Goal: Information Seeking & Learning: Learn about a topic

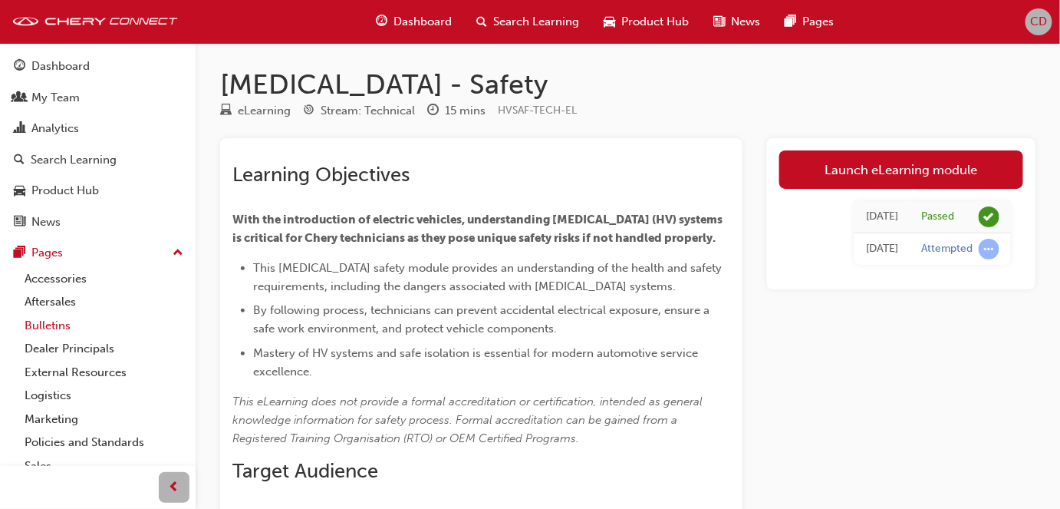
click at [58, 324] on link "Bulletins" at bounding box center [103, 326] width 171 height 24
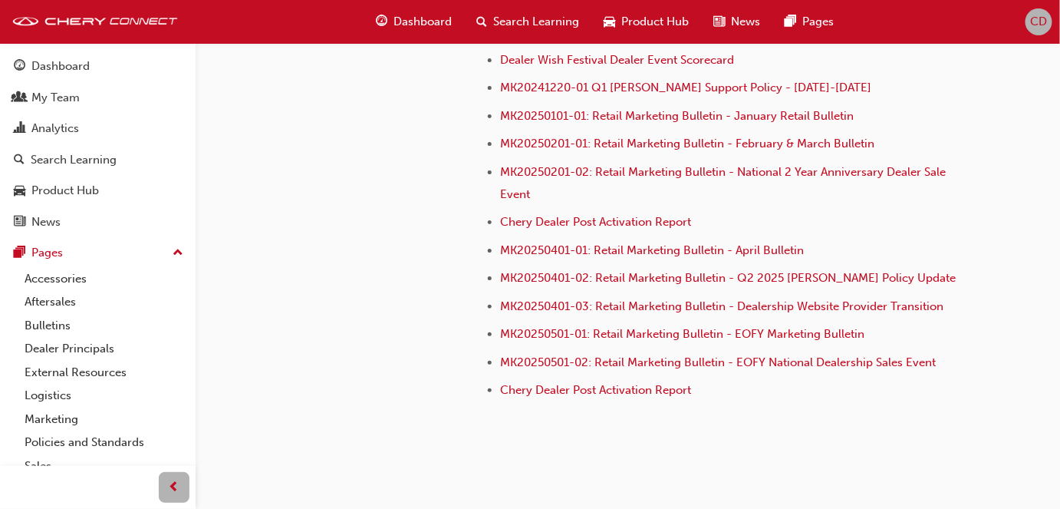
scroll to position [3844, 0]
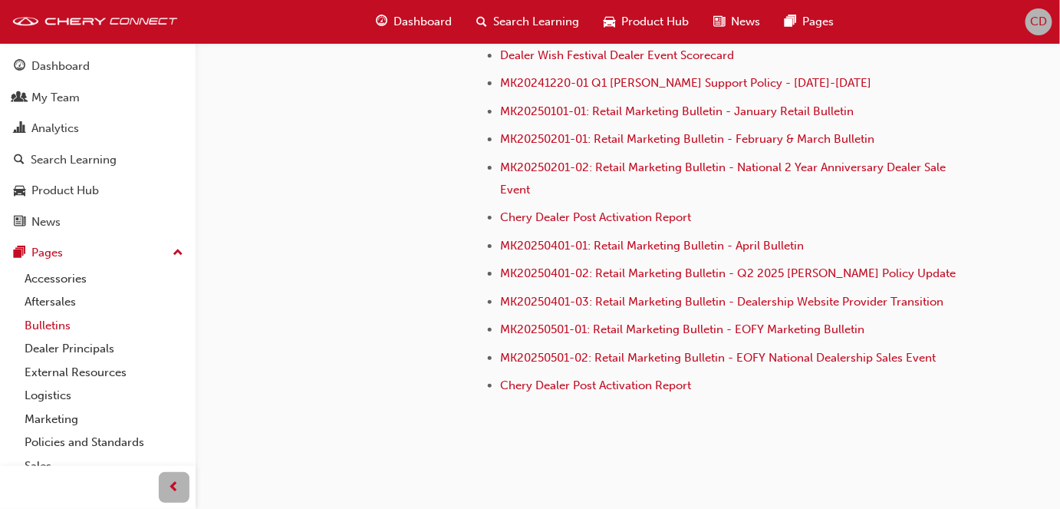
click at [51, 328] on link "Bulletins" at bounding box center [103, 326] width 171 height 24
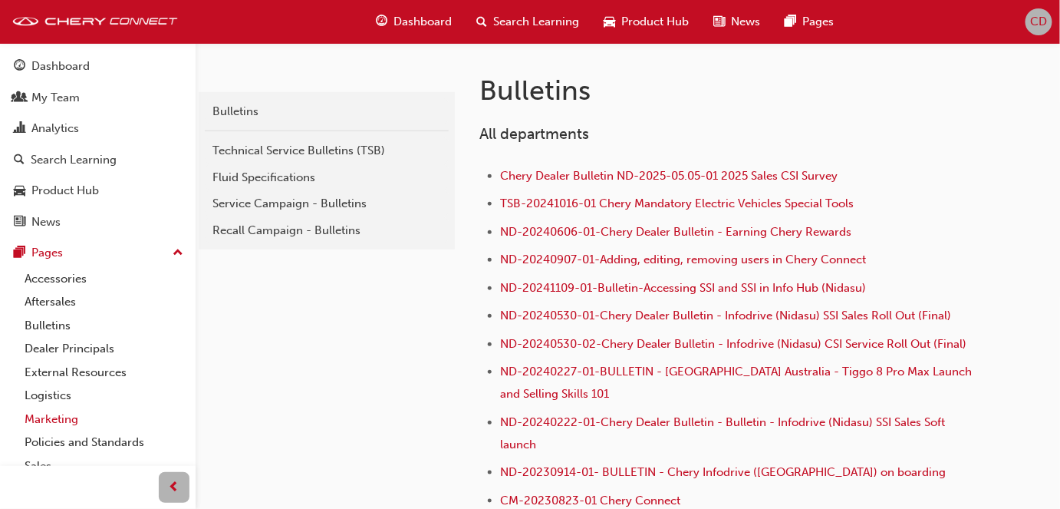
scroll to position [62, 0]
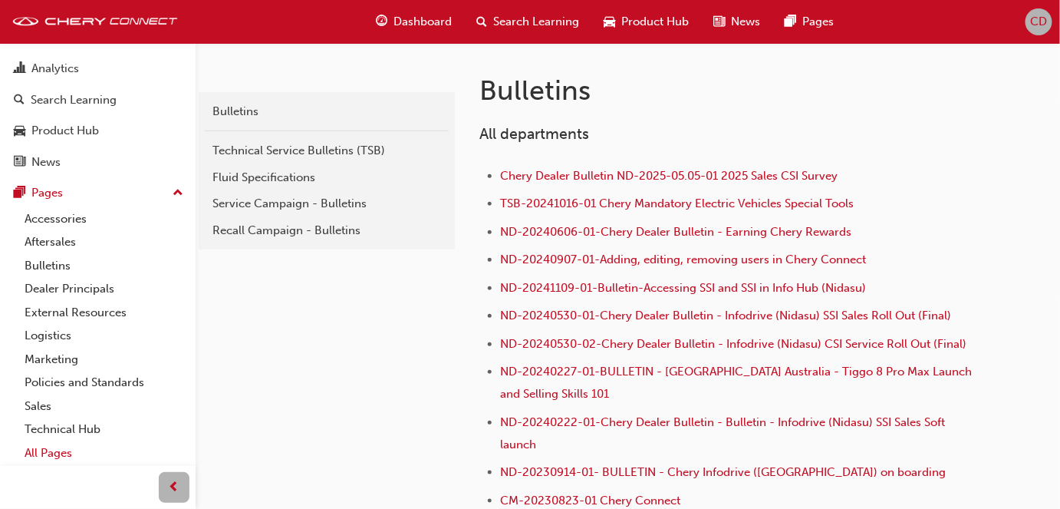
click at [37, 450] on link "All Pages" at bounding box center [103, 453] width 171 height 24
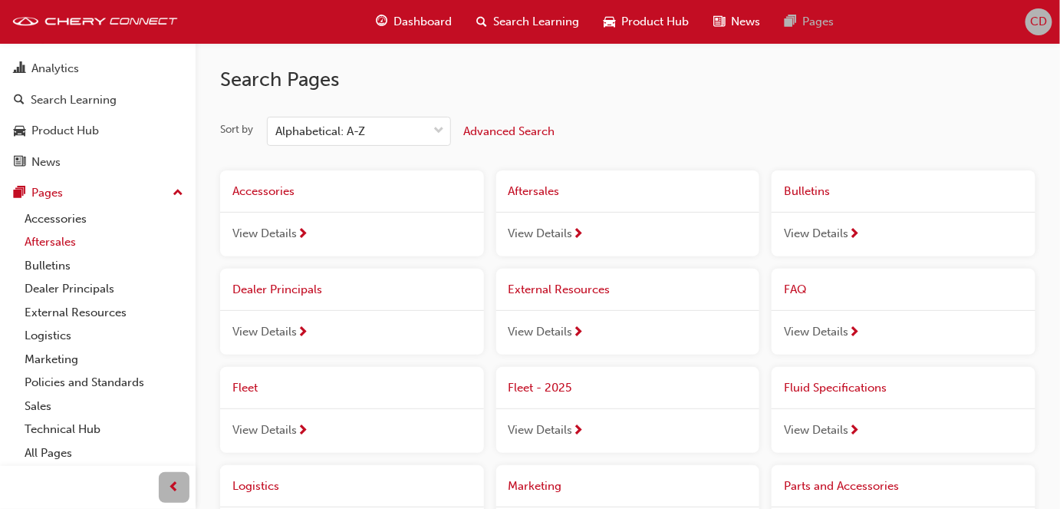
click at [54, 242] on link "Aftersales" at bounding box center [103, 242] width 171 height 24
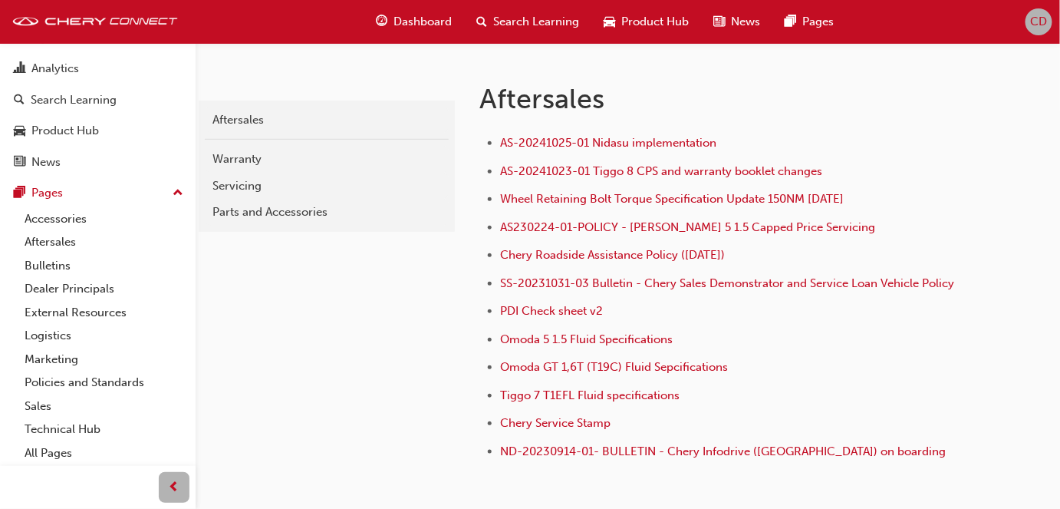
scroll to position [348, 0]
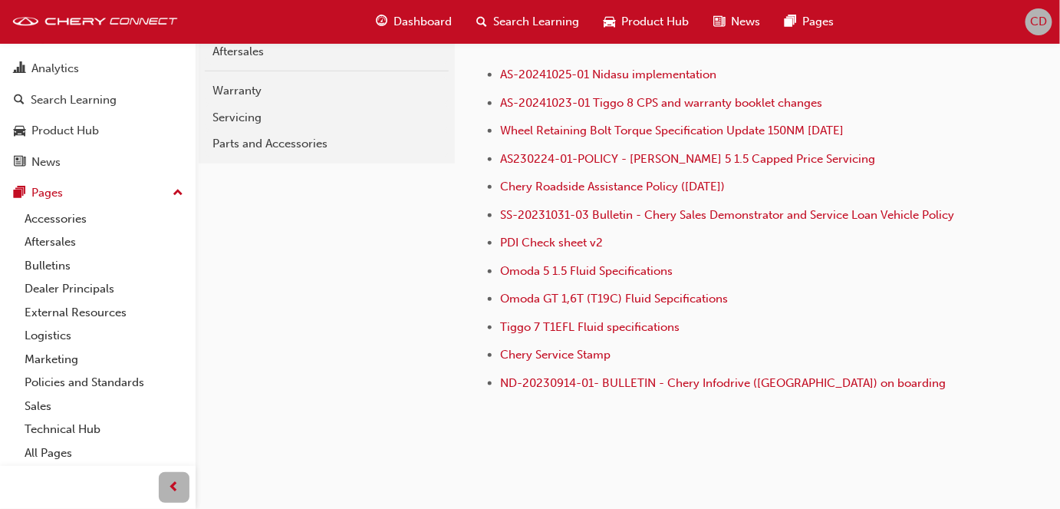
click at [676, 445] on div "aftersales Aftersales Warranty Servicing Parts and Accessories Aftersales AS-20…" at bounding box center [628, 219] width 864 height 473
click at [550, 357] on span "Chery Service Stamp" at bounding box center [555, 354] width 110 height 14
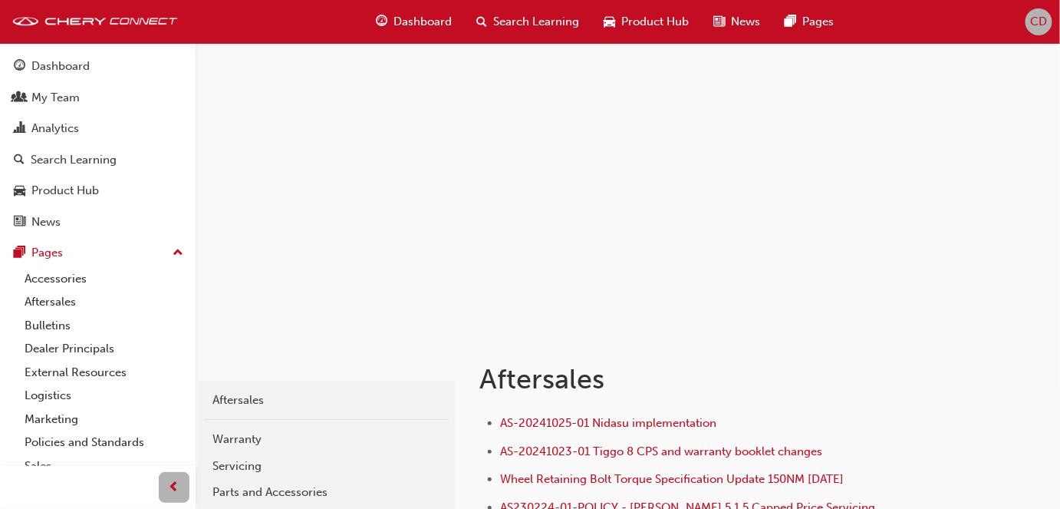
click at [241, 432] on div "Warranty" at bounding box center [326, 439] width 229 height 18
click at [244, 437] on div "aftersales Aftersales Warranty Servicing Parts and Accessories Aftersales AS-20…" at bounding box center [530, 446] width 1060 height 892
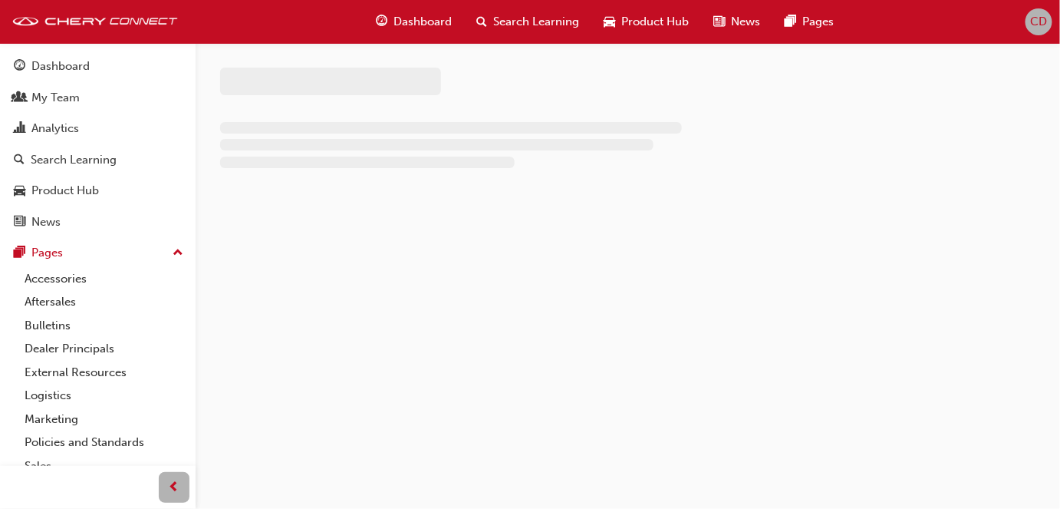
click at [244, 438] on div at bounding box center [530, 254] width 1060 height 509
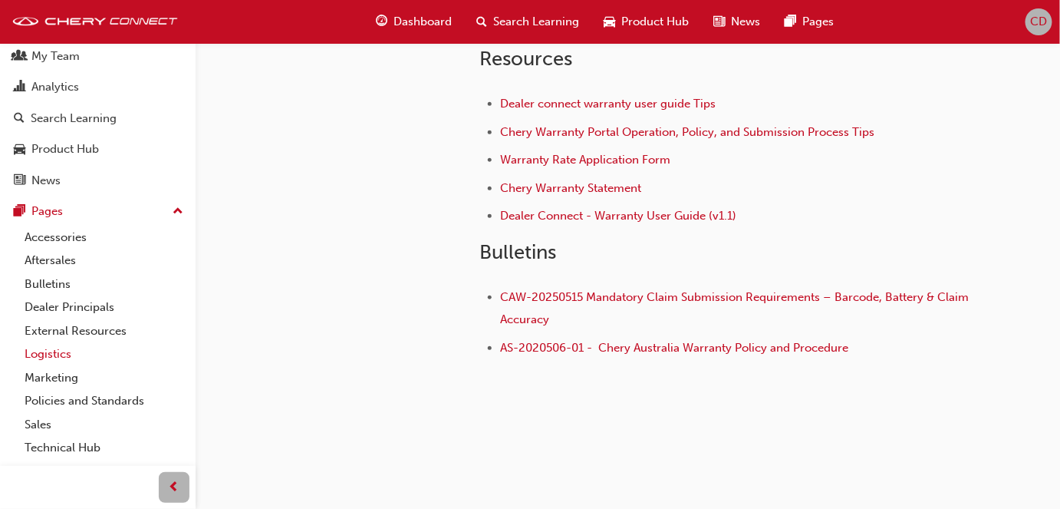
scroll to position [62, 0]
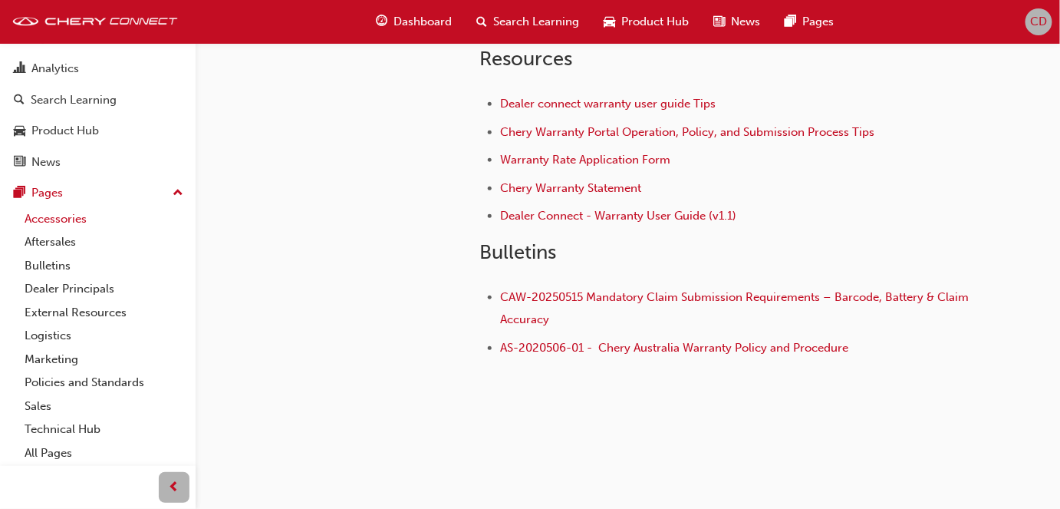
click at [66, 219] on link "Accessories" at bounding box center [103, 219] width 171 height 24
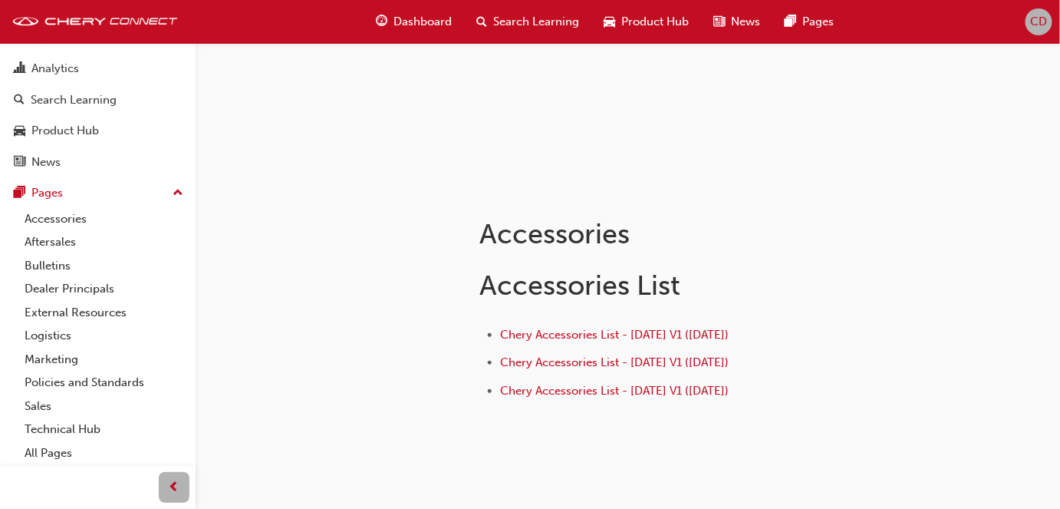
scroll to position [188, 0]
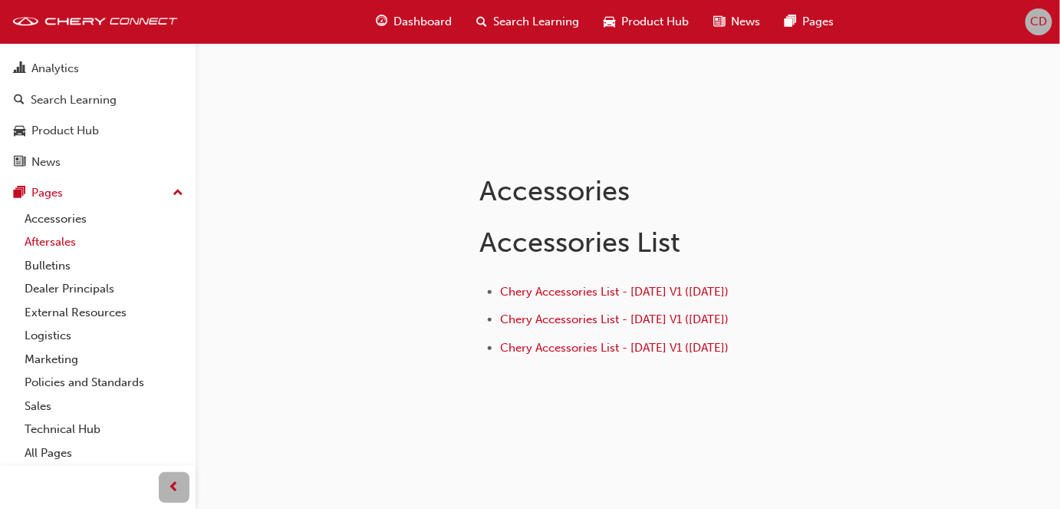
click at [48, 239] on link "Aftersales" at bounding box center [103, 242] width 171 height 24
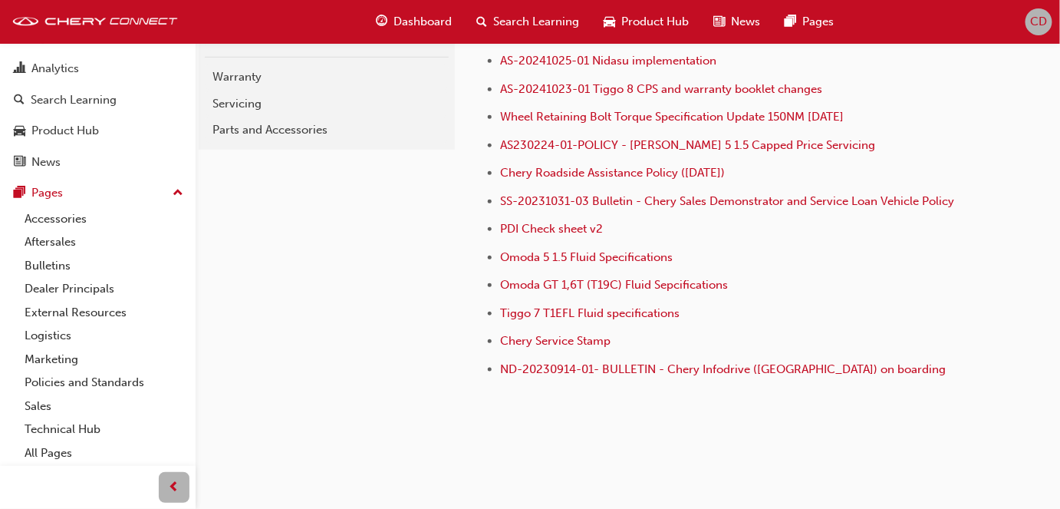
scroll to position [384, 0]
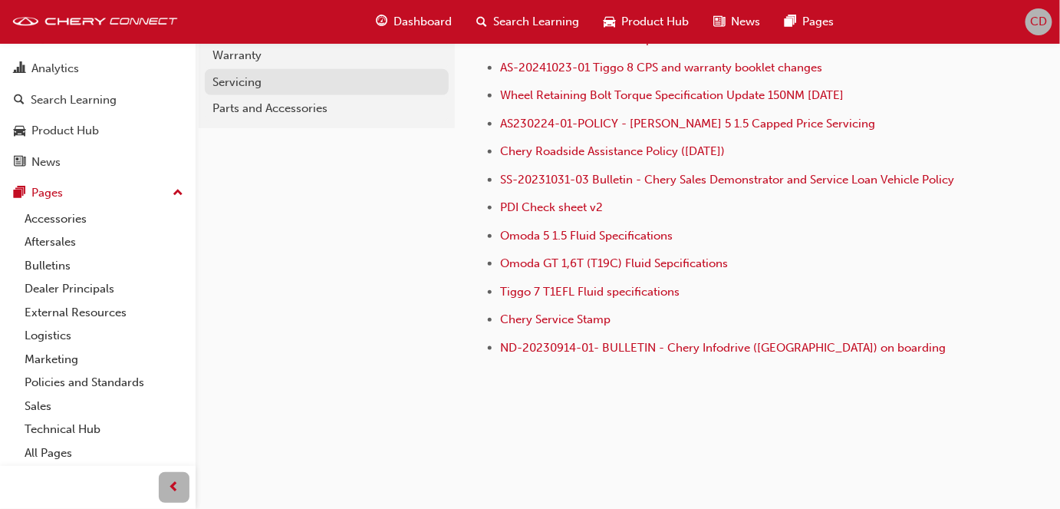
click at [255, 77] on div "Servicing" at bounding box center [326, 83] width 229 height 18
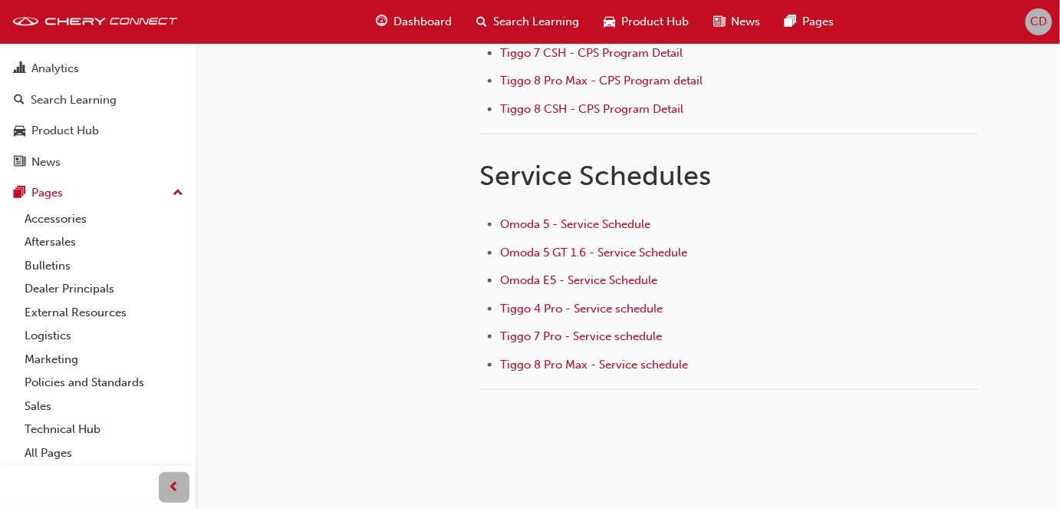
scroll to position [453, 0]
